Goal: Task Accomplishment & Management: Use online tool/utility

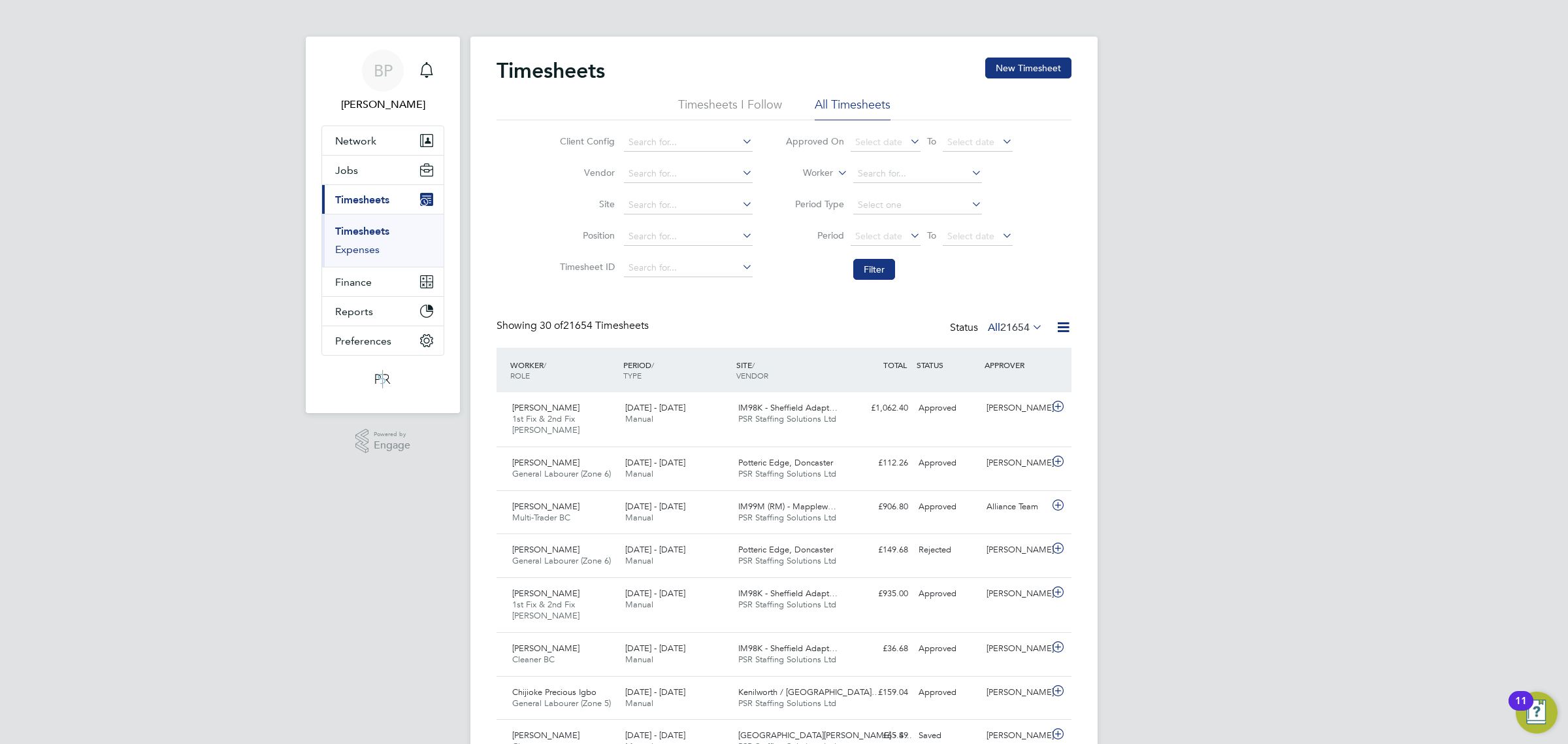
click at [361, 250] on link "Expenses" at bounding box center [357, 249] width 44 height 12
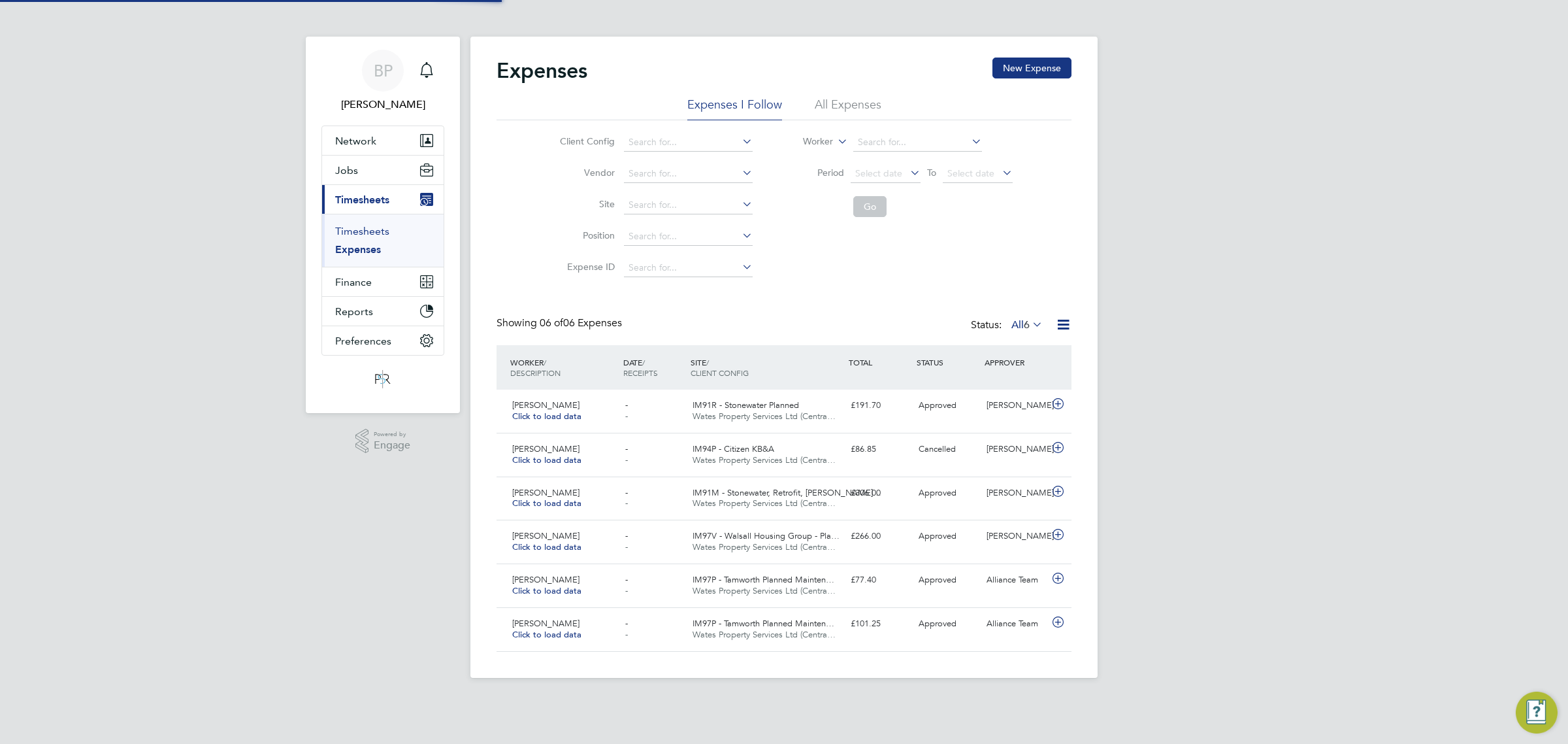
click at [365, 234] on link "Timesheets" at bounding box center [362, 231] width 55 height 12
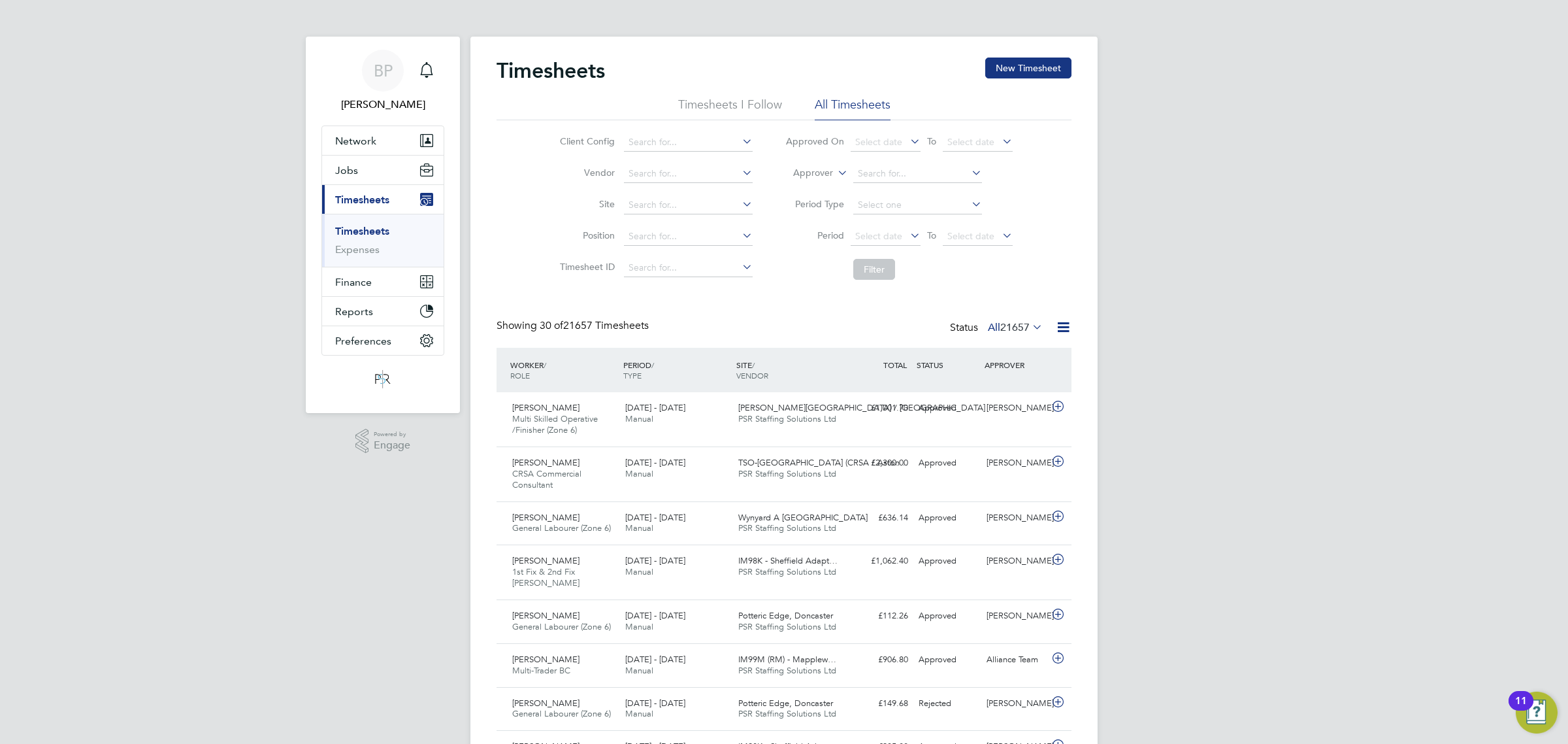
click at [1064, 327] on icon at bounding box center [1063, 327] width 16 height 16
click at [958, 357] on li "Export Timesheets" at bounding box center [981, 358] width 173 height 18
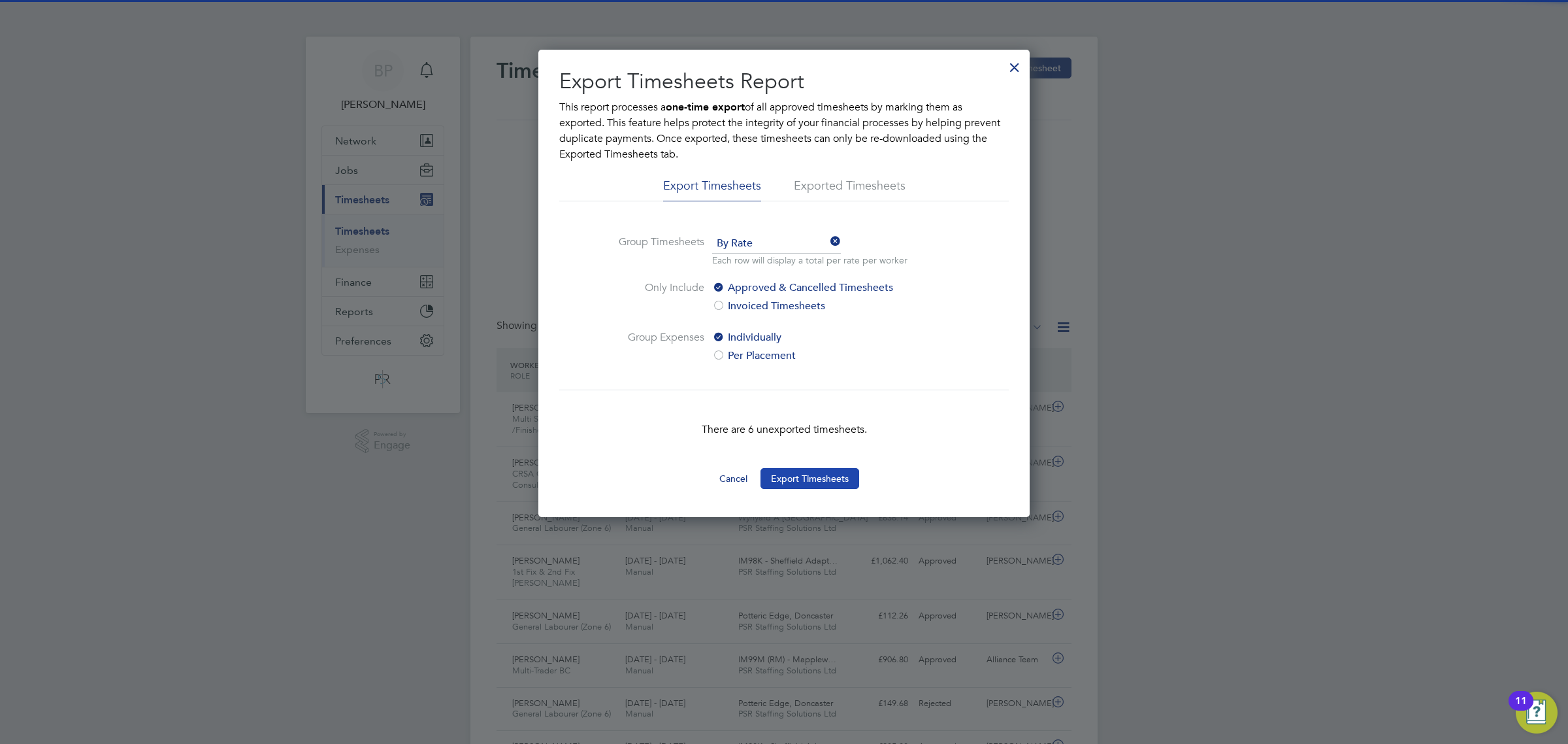
click at [795, 478] on button "Export Timesheets" at bounding box center [809, 479] width 99 height 21
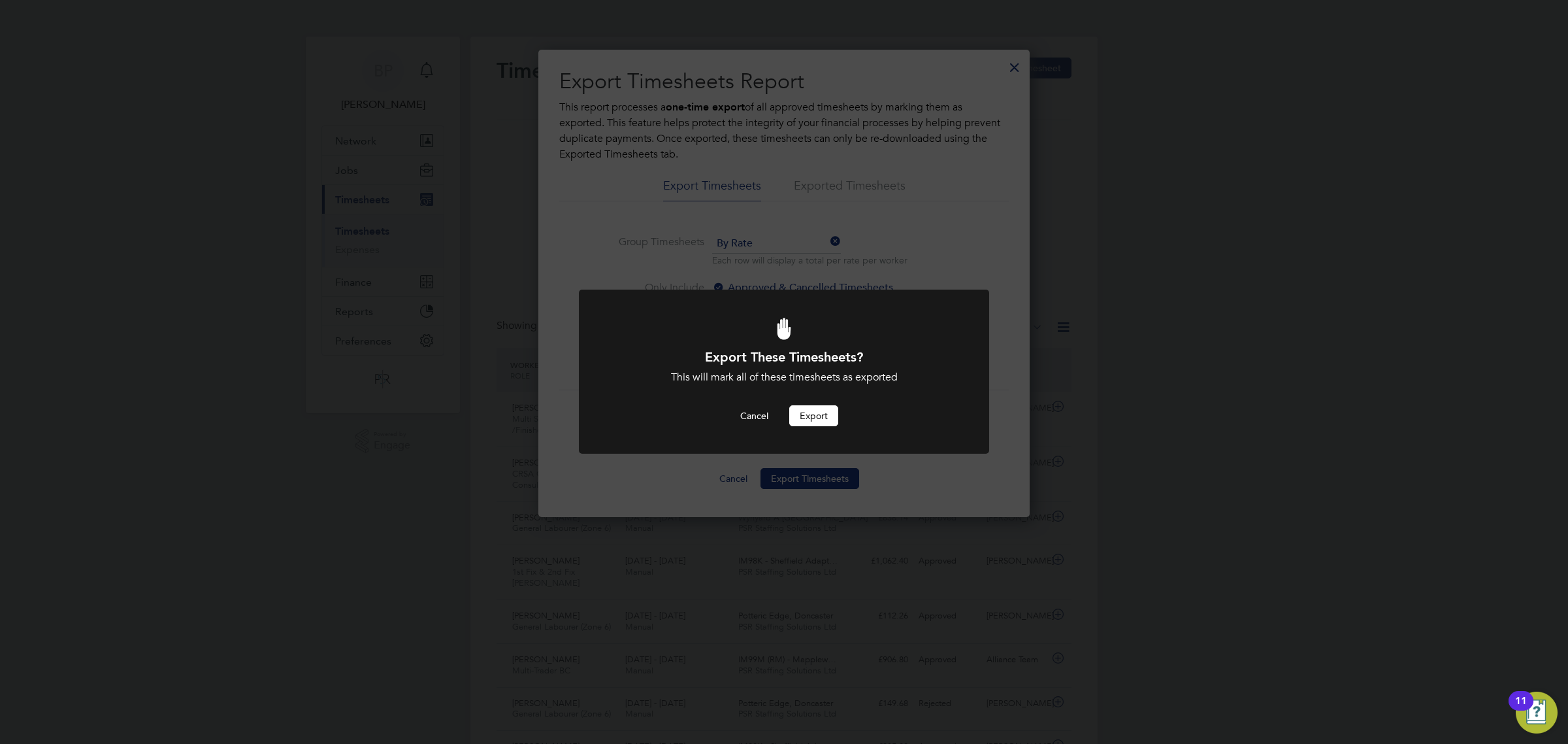
click at [808, 416] on button "Export" at bounding box center [813, 416] width 49 height 21
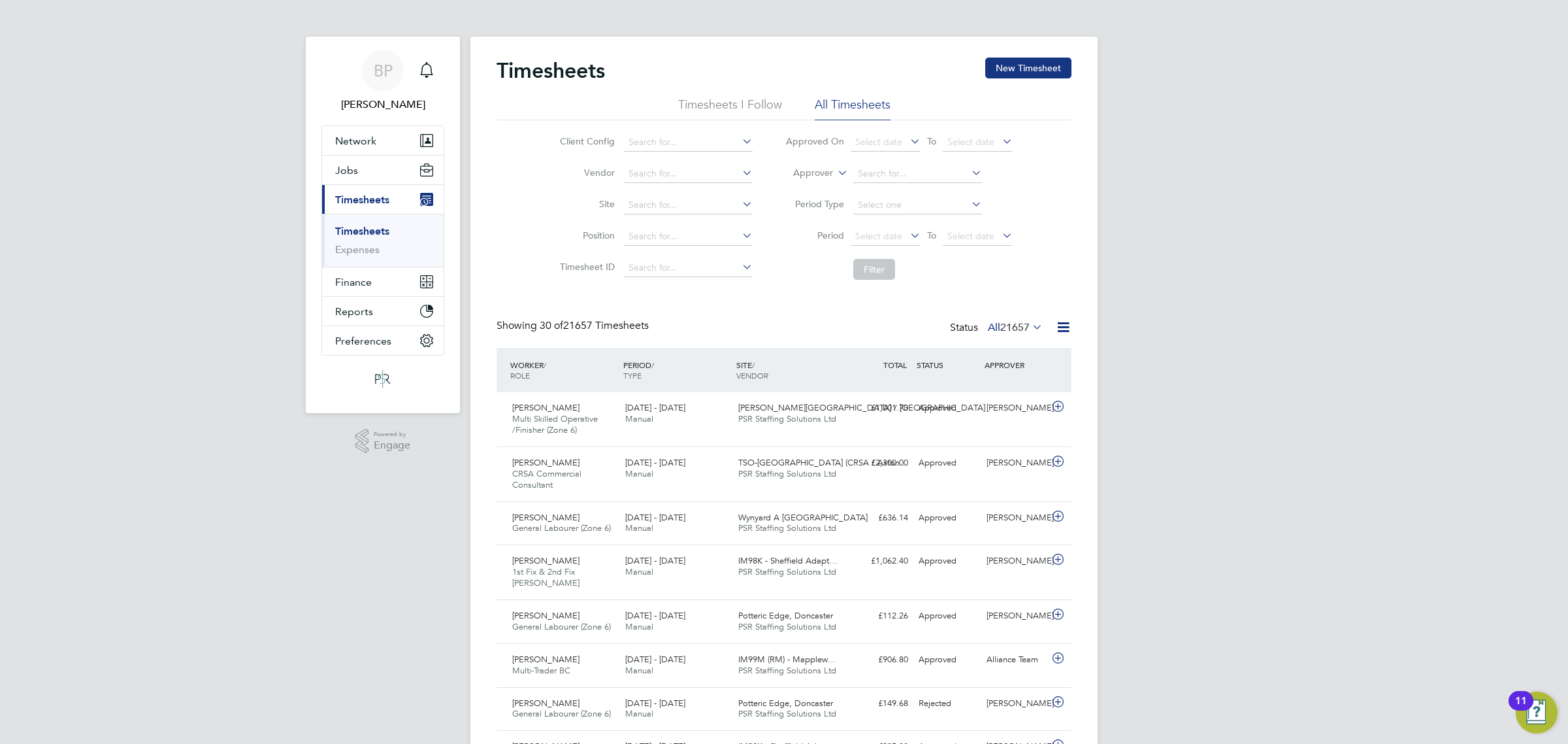
click at [1062, 326] on icon at bounding box center [1063, 327] width 16 height 16
click at [955, 357] on li "Export Timesheets" at bounding box center [981, 358] width 173 height 18
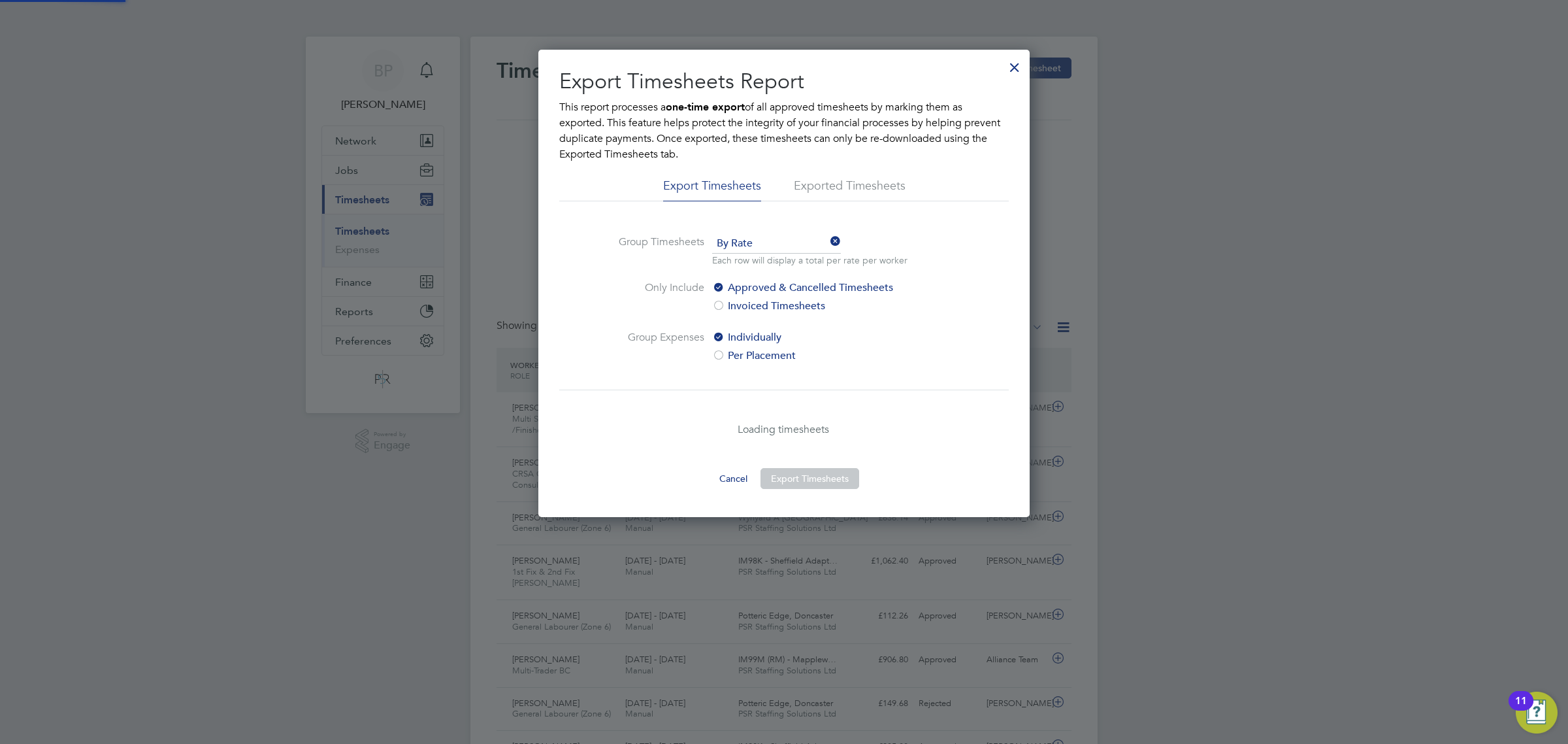
scroll to position [7, 7]
click at [1016, 64] on div at bounding box center [1015, 64] width 24 height 24
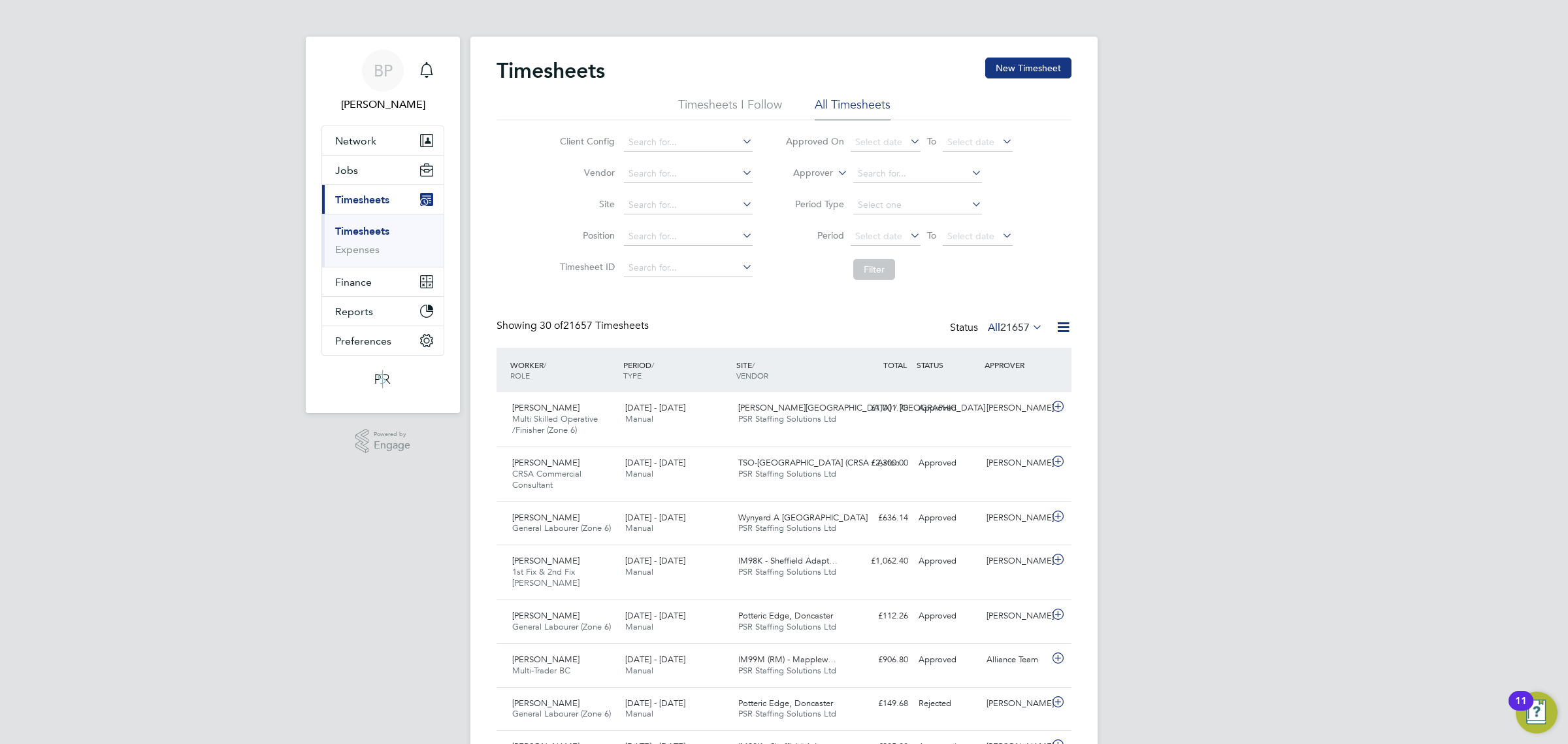
scroll to position [33, 113]
